Goal: Task Accomplishment & Management: Use online tool/utility

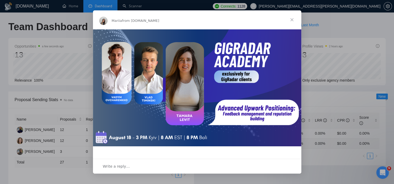
click at [292, 20] on span "Close" at bounding box center [292, 19] width 19 height 19
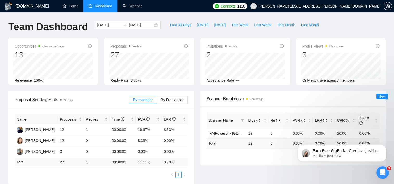
click at [280, 26] on span "This Month" at bounding box center [286, 25] width 18 height 6
type input "[DATE]"
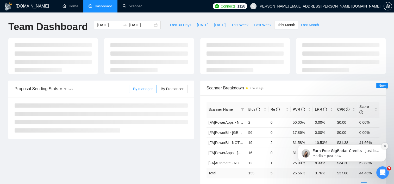
click at [385, 146] on icon "Dismiss notification" at bounding box center [384, 146] width 3 height 3
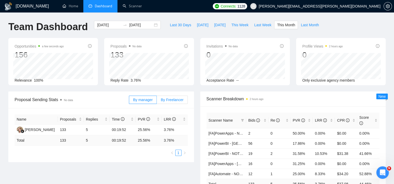
click at [170, 100] on span "By Freelancer" at bounding box center [172, 100] width 23 height 4
click at [157, 101] on input "By Freelancer" at bounding box center [157, 101] width 0 height 0
click at [177, 100] on span "By Freelancer" at bounding box center [172, 100] width 23 height 4
click at [157, 101] on input "By Freelancer" at bounding box center [157, 101] width 0 height 0
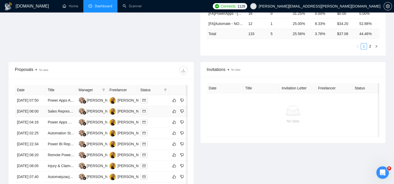
scroll to position [156, 0]
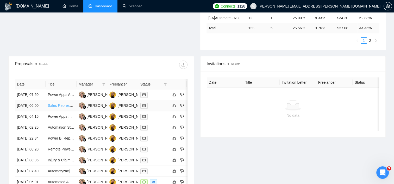
click at [56, 108] on link "Sales Representative" at bounding box center [65, 106] width 35 height 4
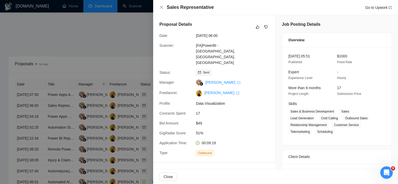
click at [94, 61] on div at bounding box center [199, 92] width 398 height 184
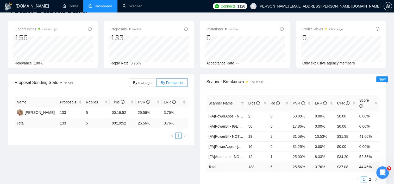
scroll to position [26, 0]
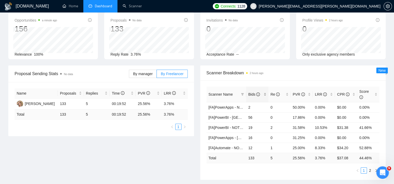
click at [266, 93] on div "Bids" at bounding box center [257, 95] width 18 height 6
click at [354, 82] on div "Scanner Name Bids Re PVR LRR CPR Score [FA]PowerBI - [GEOGRAPHIC_DATA], [GEOGRA…" at bounding box center [293, 130] width 186 height 100
click at [219, 106] on link "[FA]PowerBI - [GEOGRAPHIC_DATA], [GEOGRAPHIC_DATA], [GEOGRAPHIC_DATA]" at bounding box center [279, 108] width 141 height 4
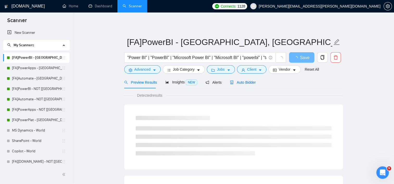
click at [242, 82] on span "Auto Bidder" at bounding box center [243, 82] width 26 height 4
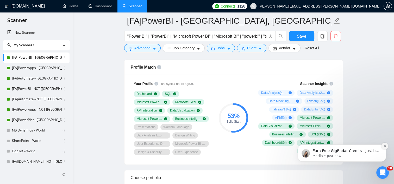
click at [386, 146] on icon "Dismiss notification" at bounding box center [384, 146] width 3 height 3
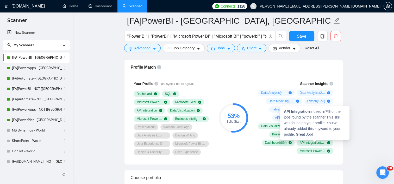
drag, startPoint x: 367, startPoint y: 78, endPoint x: 360, endPoint y: 87, distance: 11.4
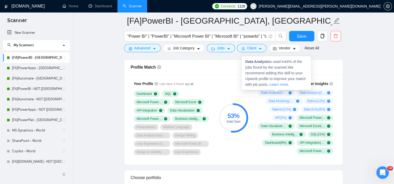
click at [289, 91] on icon "plus-circle" at bounding box center [290, 92] width 3 height 3
click at [277, 92] on span "Data Analysis ( 44 %)" at bounding box center [274, 93] width 26 height 4
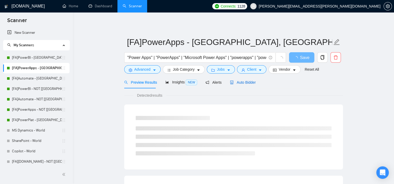
click at [251, 84] on span "Auto Bidder" at bounding box center [243, 82] width 26 height 4
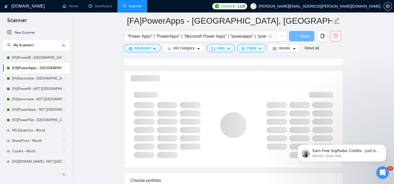
scroll to position [365, 0]
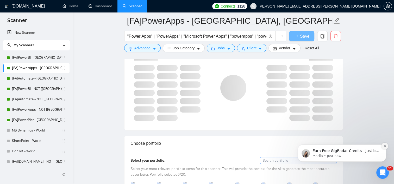
click at [385, 147] on icon "Dismiss notification" at bounding box center [384, 146] width 3 height 3
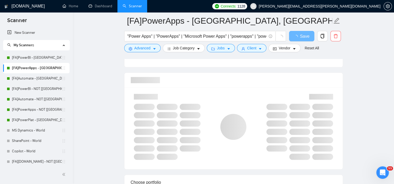
scroll to position [330, 0]
